Goal: Information Seeking & Learning: Learn about a topic

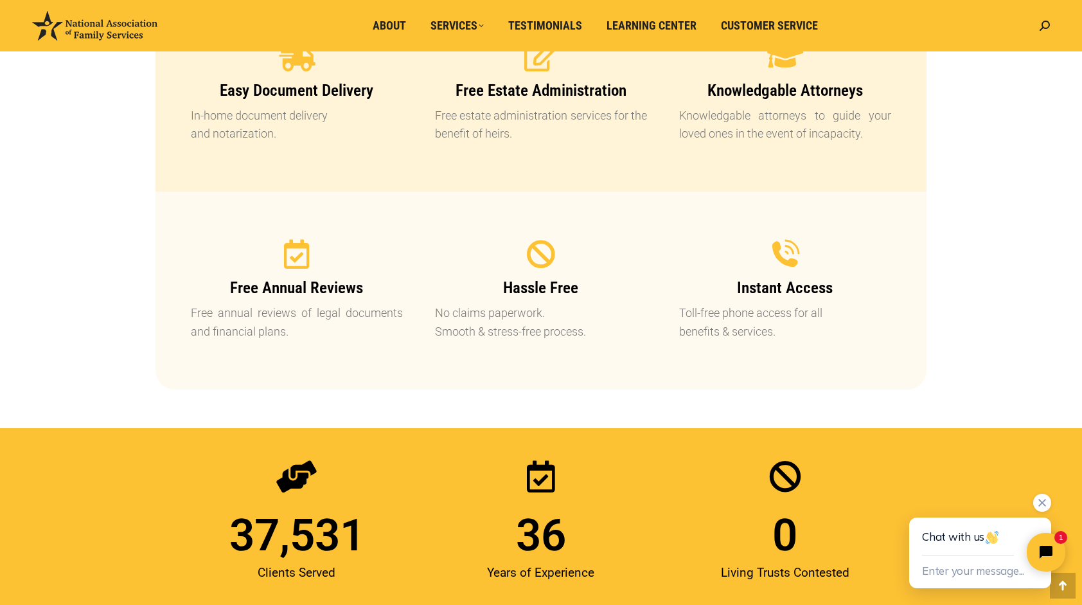
scroll to position [1478, 0]
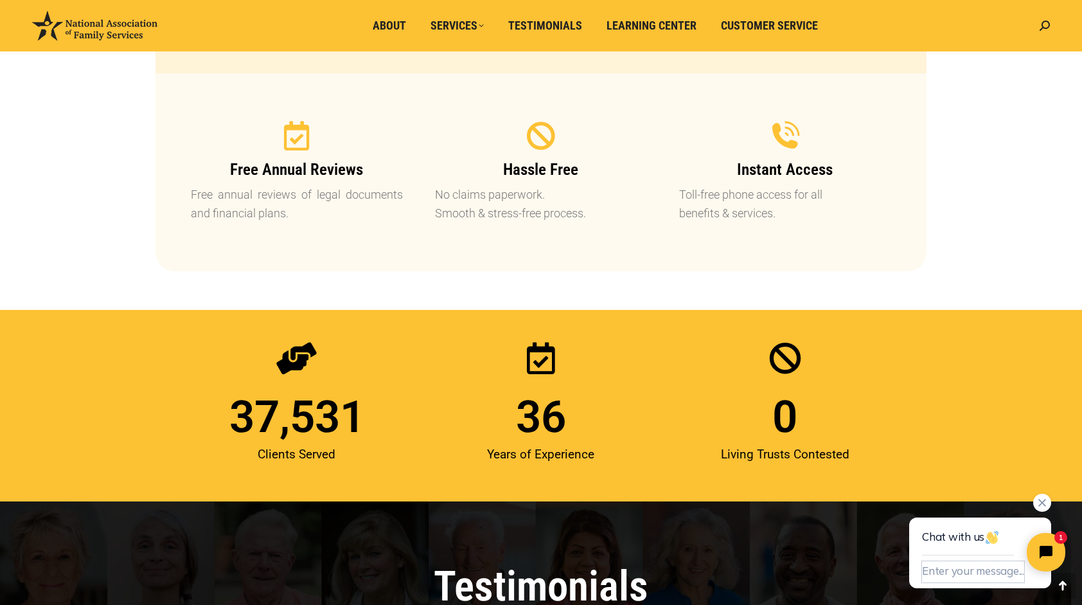
click at [991, 573] on button "Enter your message..." at bounding box center [973, 571] width 102 height 21
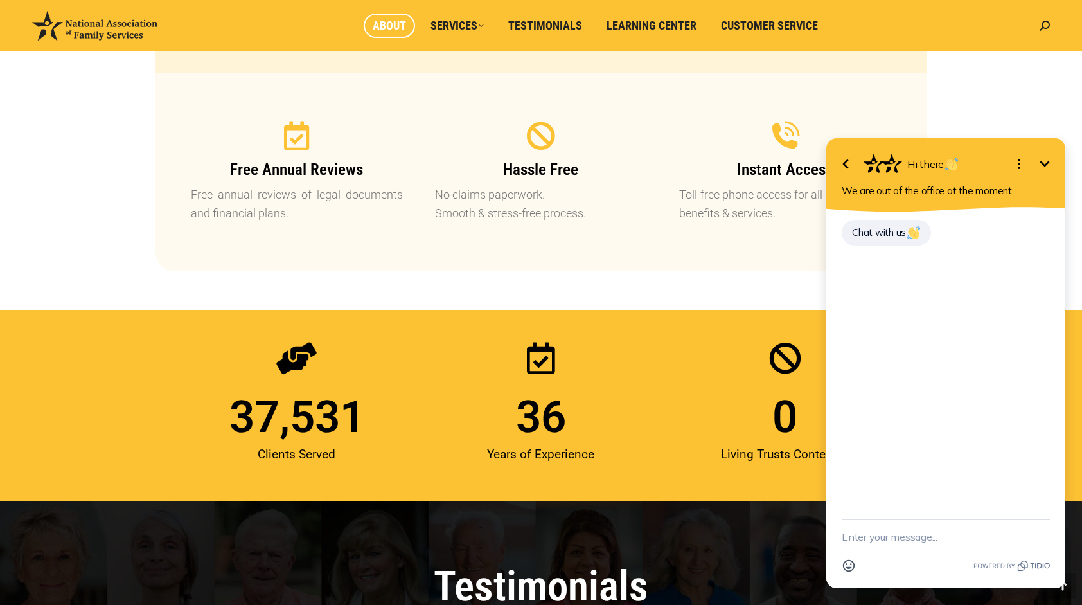
click at [383, 26] on span "About" at bounding box center [389, 26] width 33 height 14
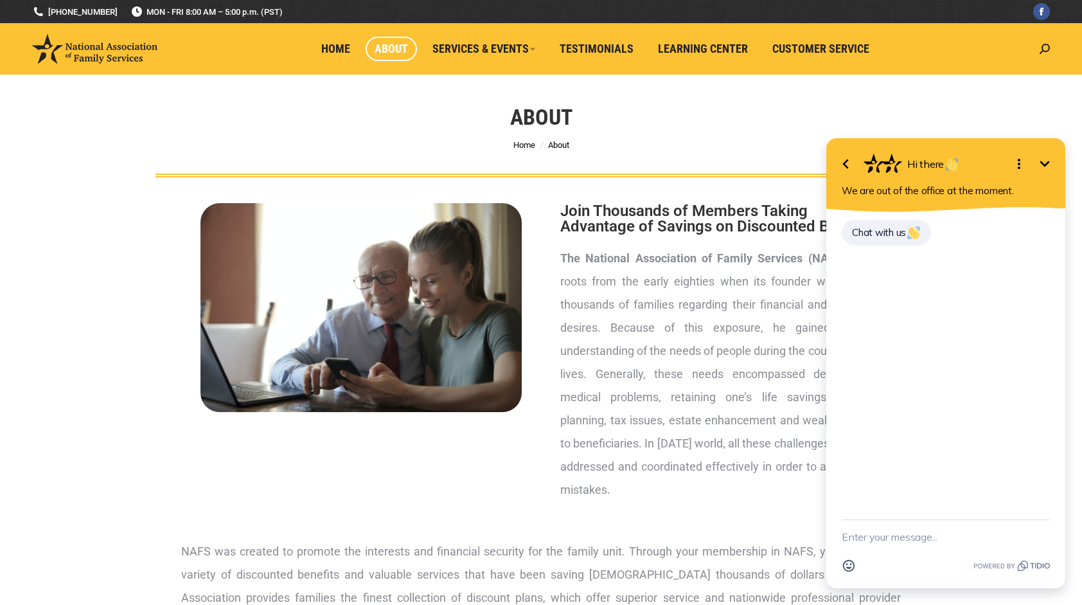
click at [983, 80] on div "About You are here: Home About" at bounding box center [541, 126] width 1082 height 103
click at [993, 102] on div "About You are here: Home About" at bounding box center [541, 126] width 1082 height 103
click at [786, 203] on h2 "Join Thousands of Members Taking Advantage of Savings on Discounted Benefits" at bounding box center [720, 218] width 321 height 31
click at [1051, 160] on icon "Minimize" at bounding box center [1044, 163] width 15 height 15
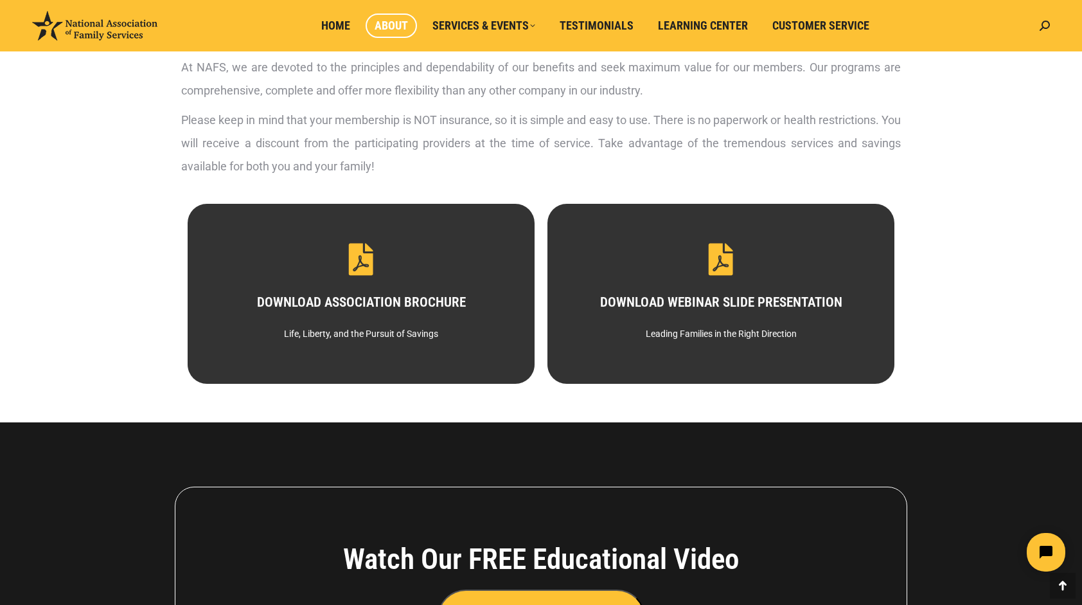
scroll to position [542, 0]
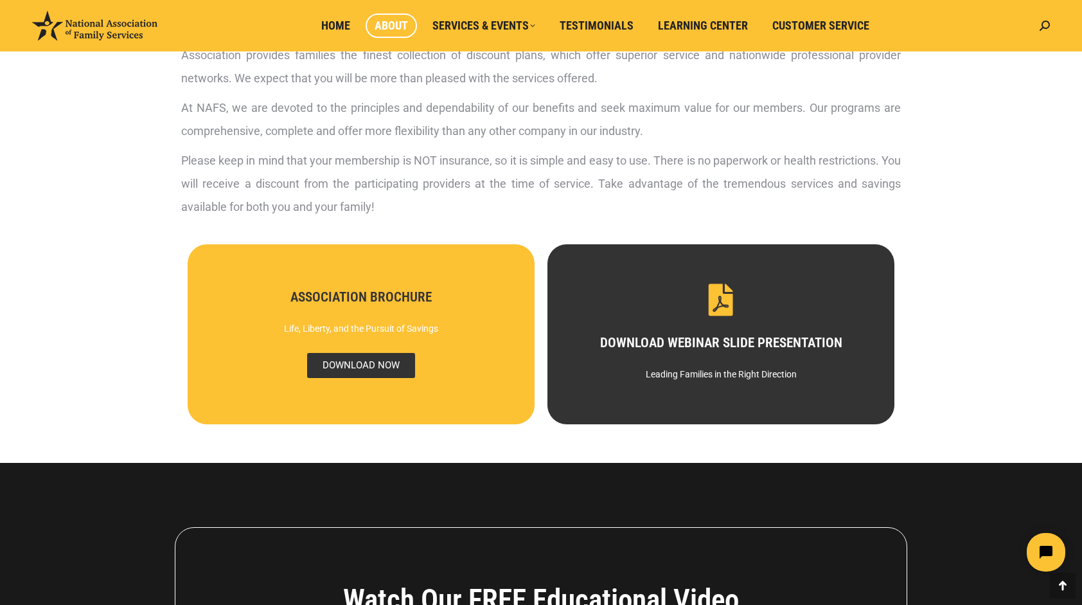
click at [362, 359] on span "DOWNLOAD NOW" at bounding box center [361, 365] width 108 height 25
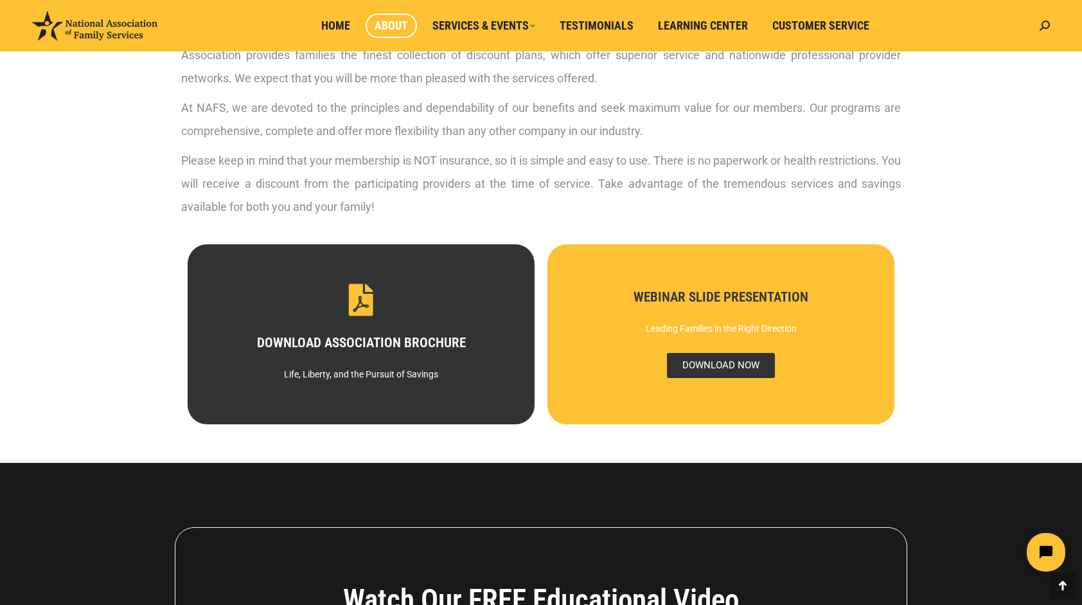
click at [740, 366] on span "DOWNLOAD NOW" at bounding box center [721, 365] width 108 height 25
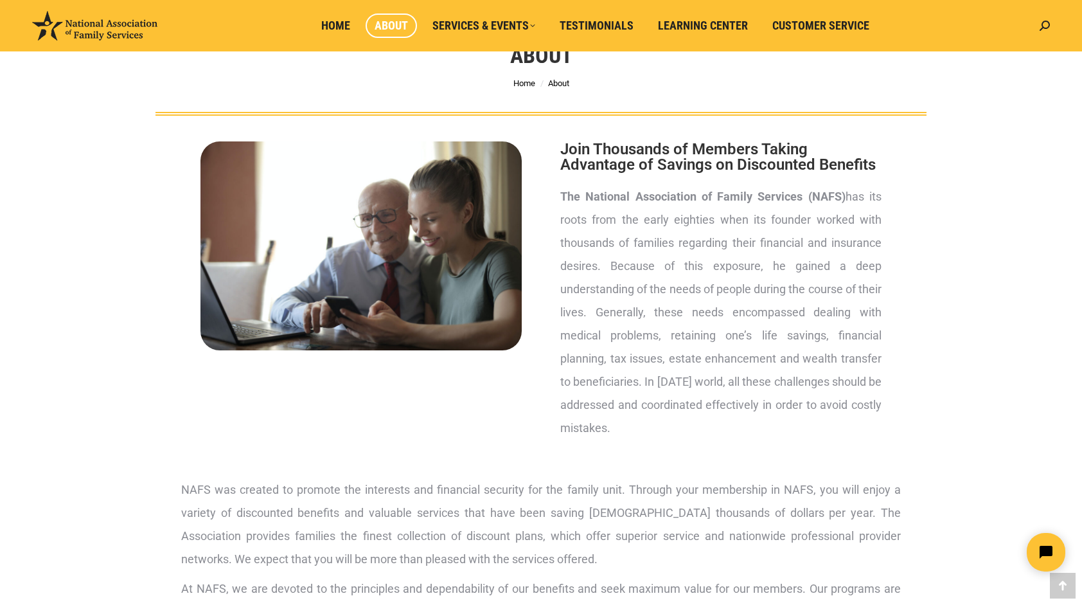
scroll to position [0, 0]
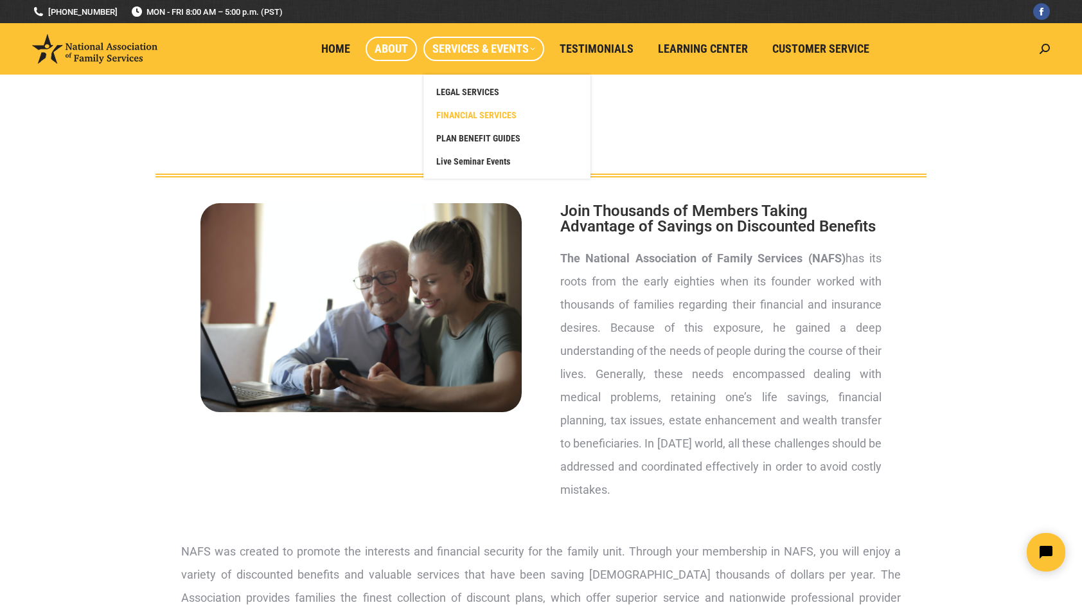
click at [487, 111] on span "FINANCIAL SERVICES" at bounding box center [476, 115] width 80 height 12
click at [456, 114] on span "FINANCIAL SERVICES" at bounding box center [476, 115] width 80 height 12
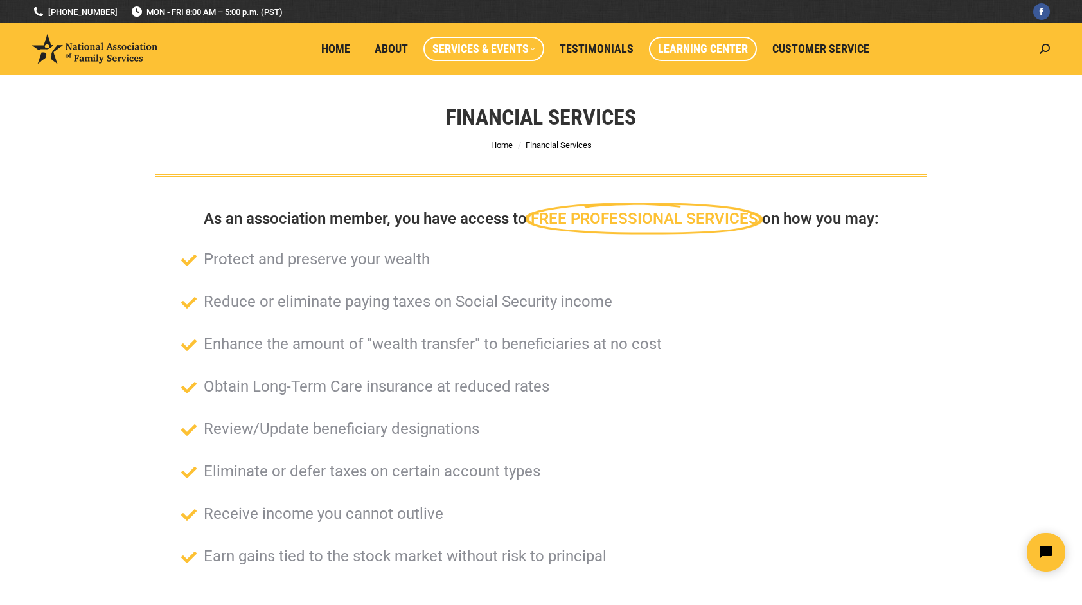
click at [699, 53] on span "Learning Center" at bounding box center [703, 49] width 90 height 14
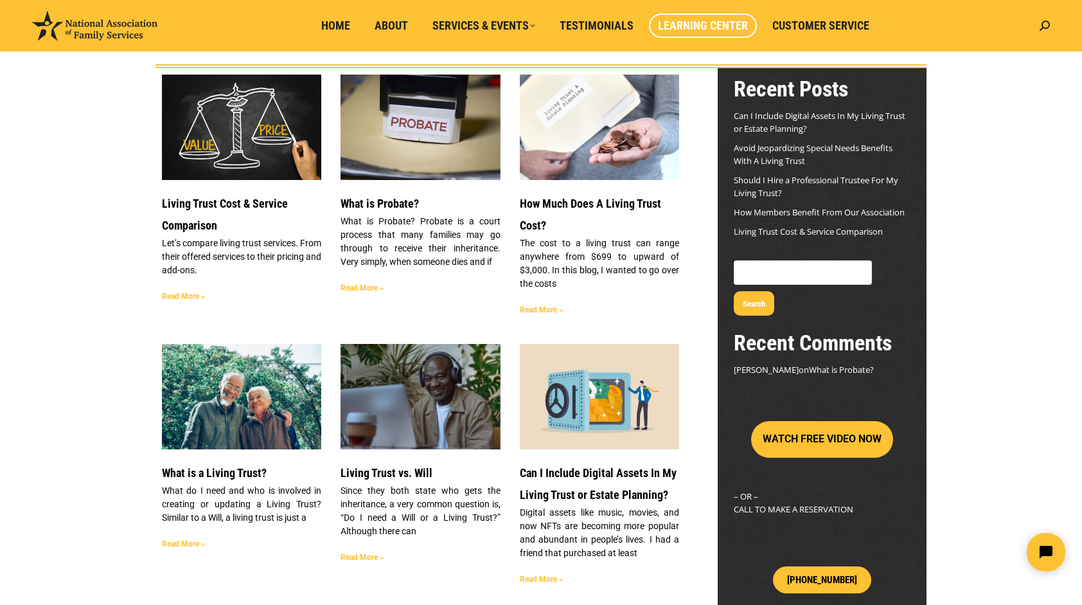
scroll to position [129, 0]
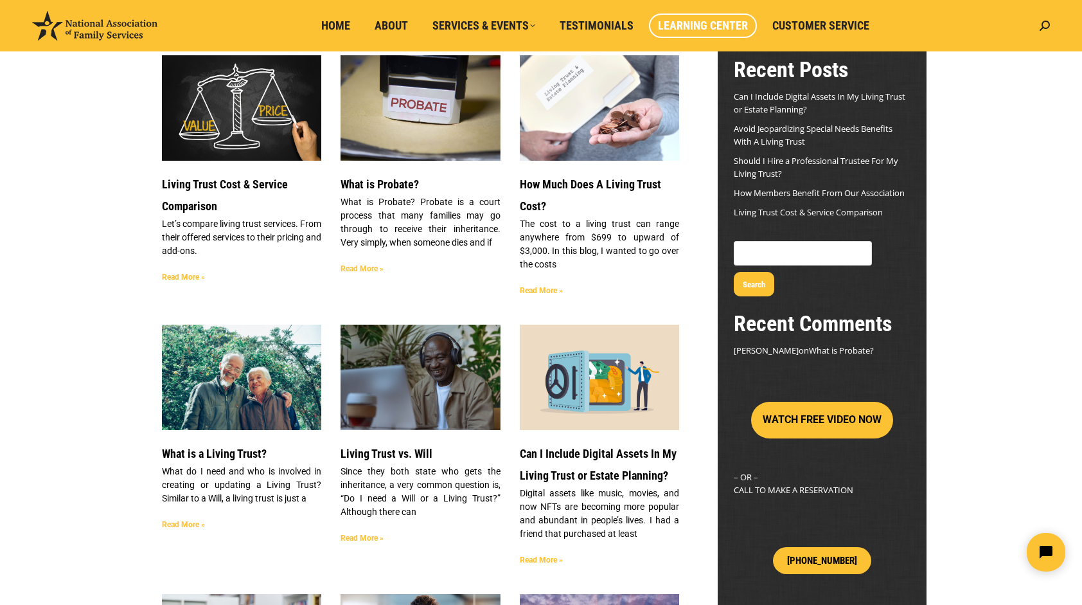
click at [191, 524] on link "Read More »" at bounding box center [183, 524] width 43 height 9
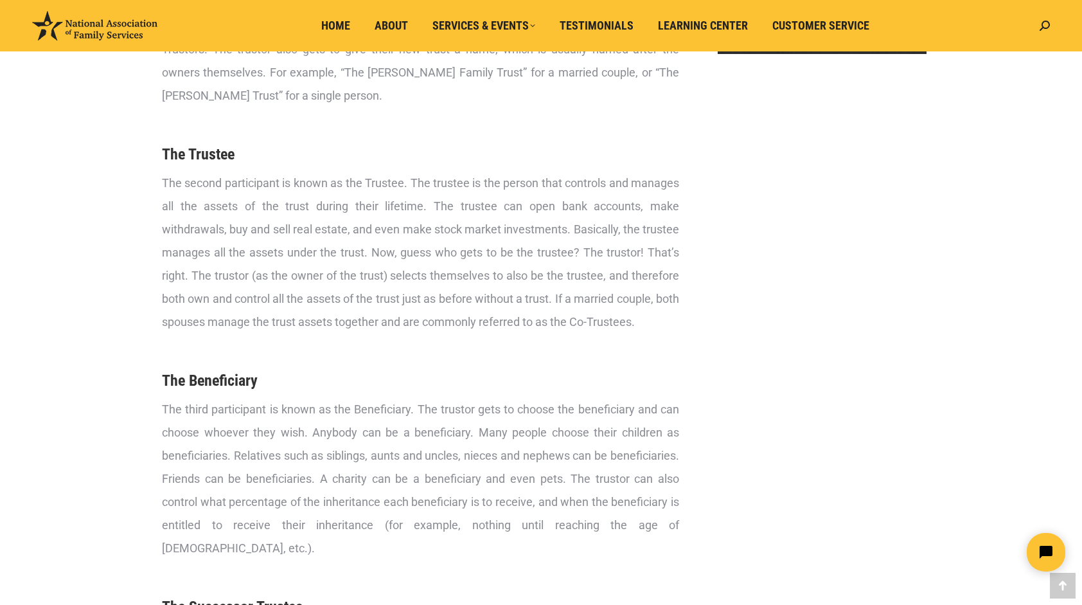
scroll to position [801, 0]
